Goal: Navigation & Orientation: Find specific page/section

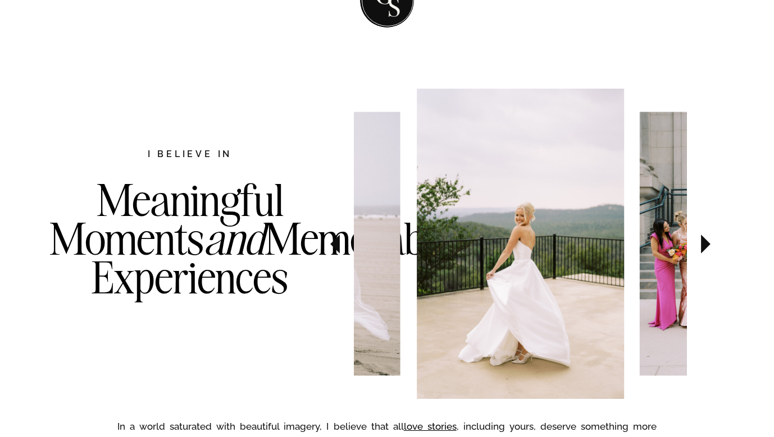
scroll to position [517, 0]
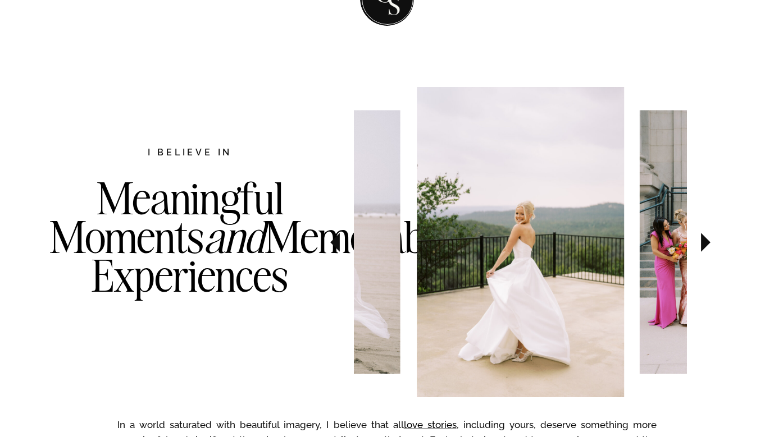
click at [707, 252] on icon at bounding box center [706, 242] width 38 height 39
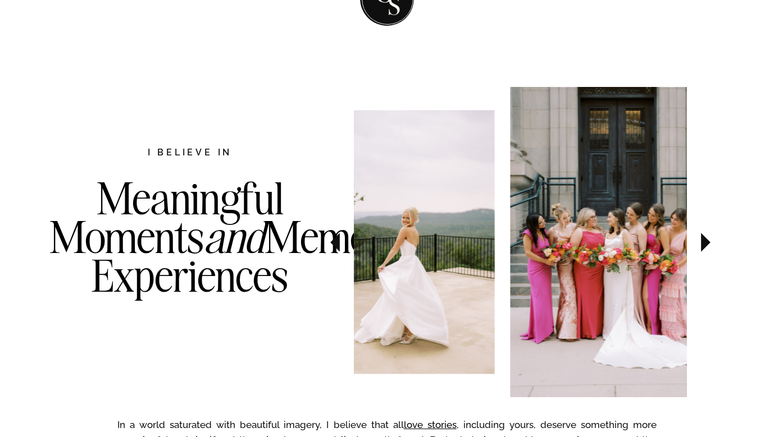
click at [707, 252] on icon at bounding box center [706, 242] width 38 height 39
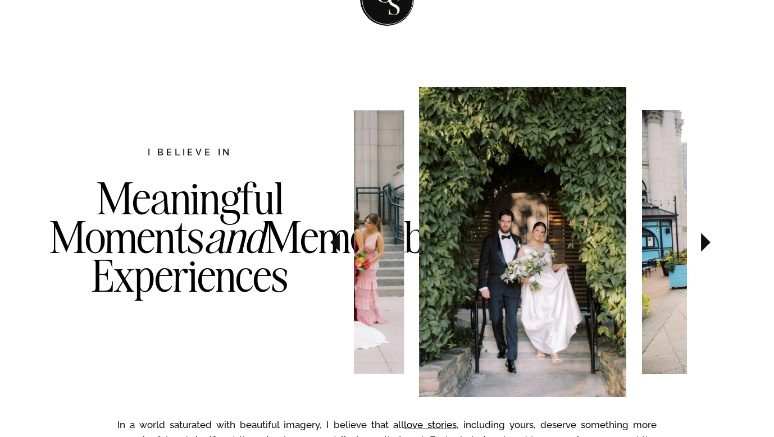
click at [706, 252] on icon at bounding box center [706, 242] width 38 height 39
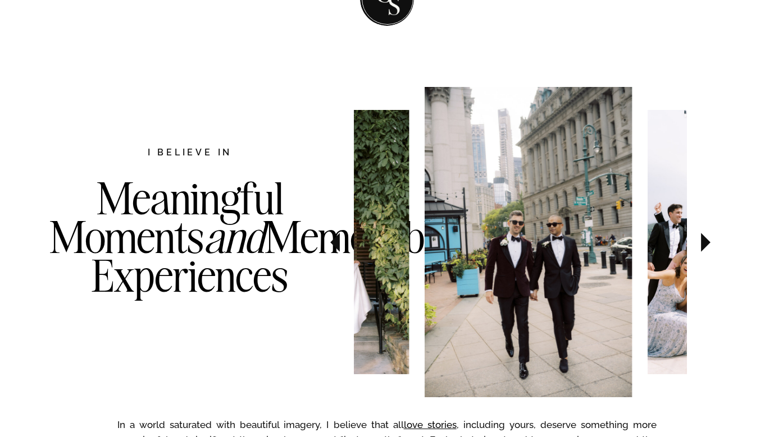
click at [706, 252] on icon at bounding box center [706, 242] width 38 height 39
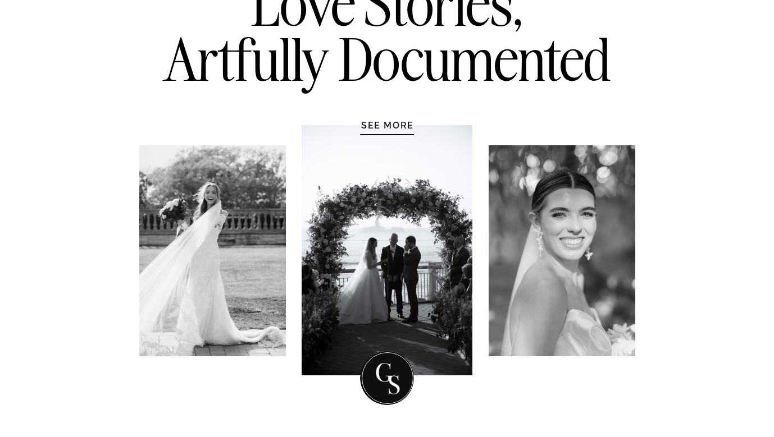
scroll to position [0, 0]
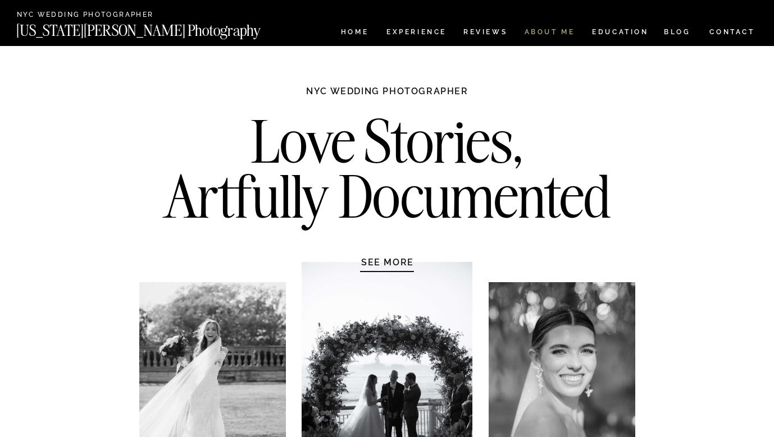
click at [553, 31] on nav "ABOUT ME" at bounding box center [549, 34] width 51 height 10
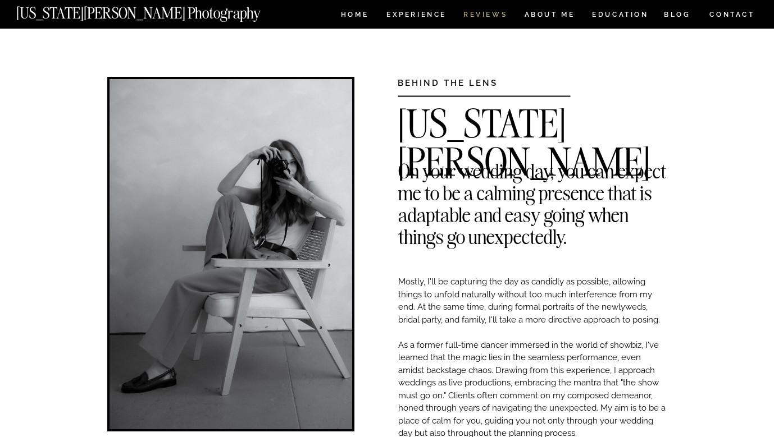
click at [477, 16] on nav "REVIEWS" at bounding box center [484, 16] width 42 height 10
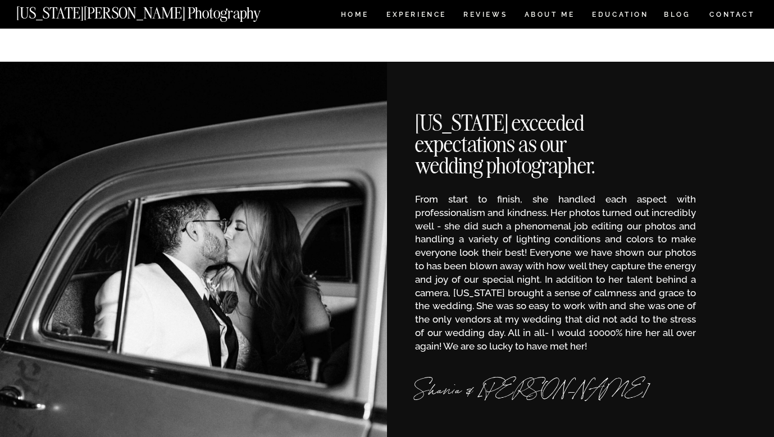
scroll to position [286, 0]
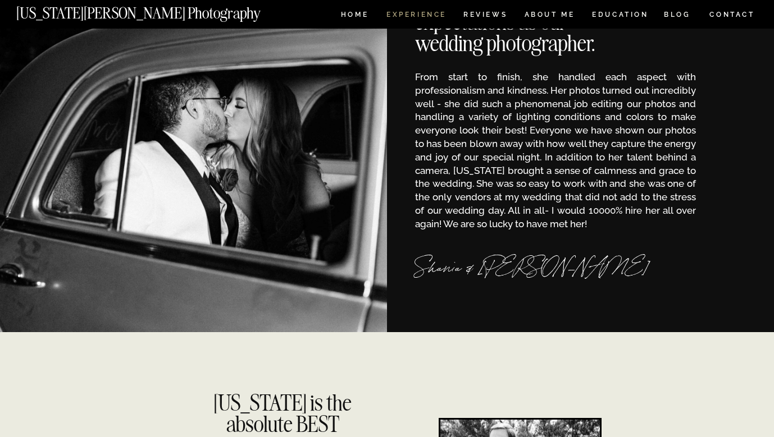
click at [415, 15] on nav "Experience" at bounding box center [415, 16] width 59 height 10
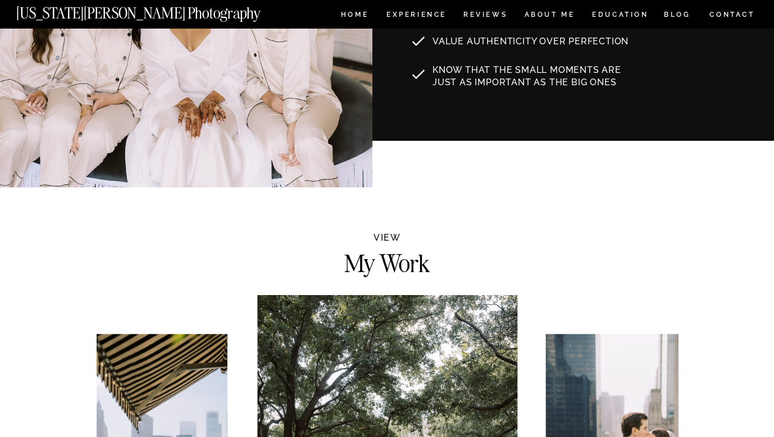
scroll to position [608, 0]
